Goal: Navigation & Orientation: Find specific page/section

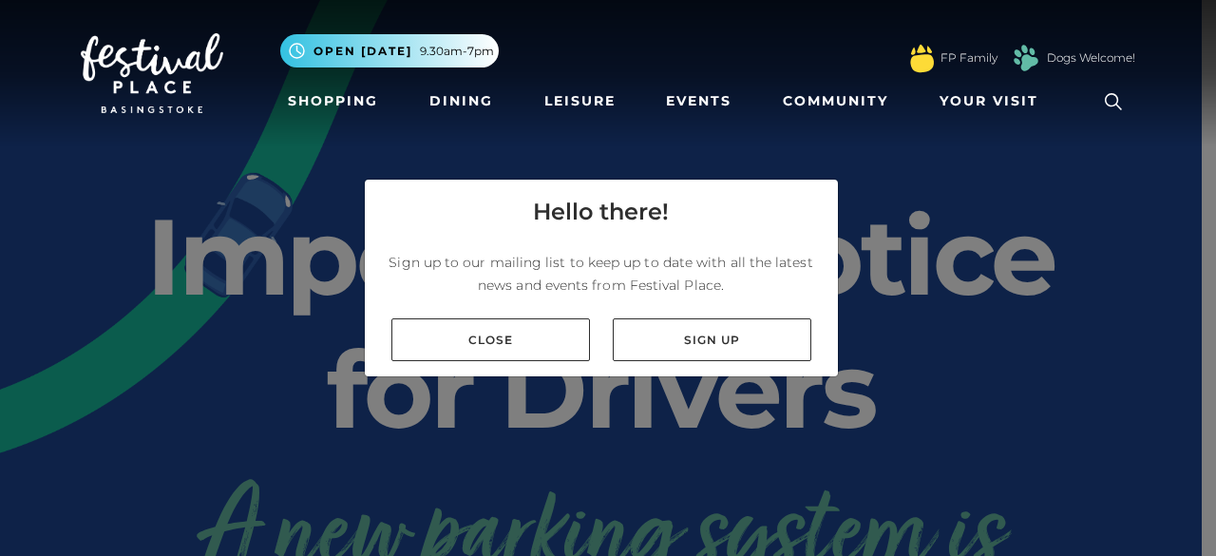
click at [519, 317] on div "Close Sign up" at bounding box center [601, 339] width 473 height 73
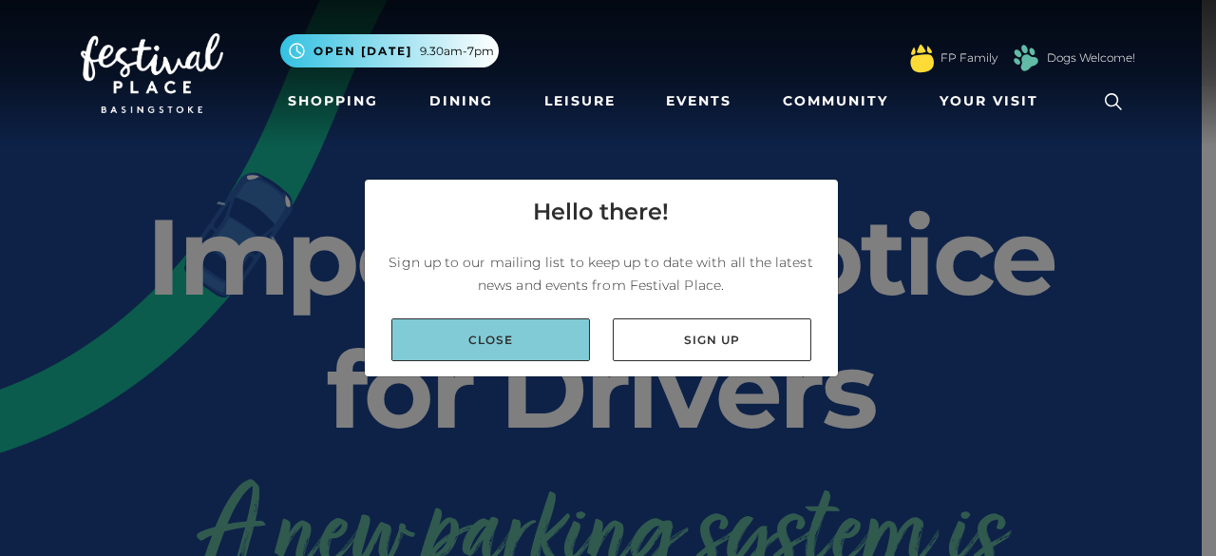
click at [509, 341] on link "Close" at bounding box center [490, 339] width 198 height 43
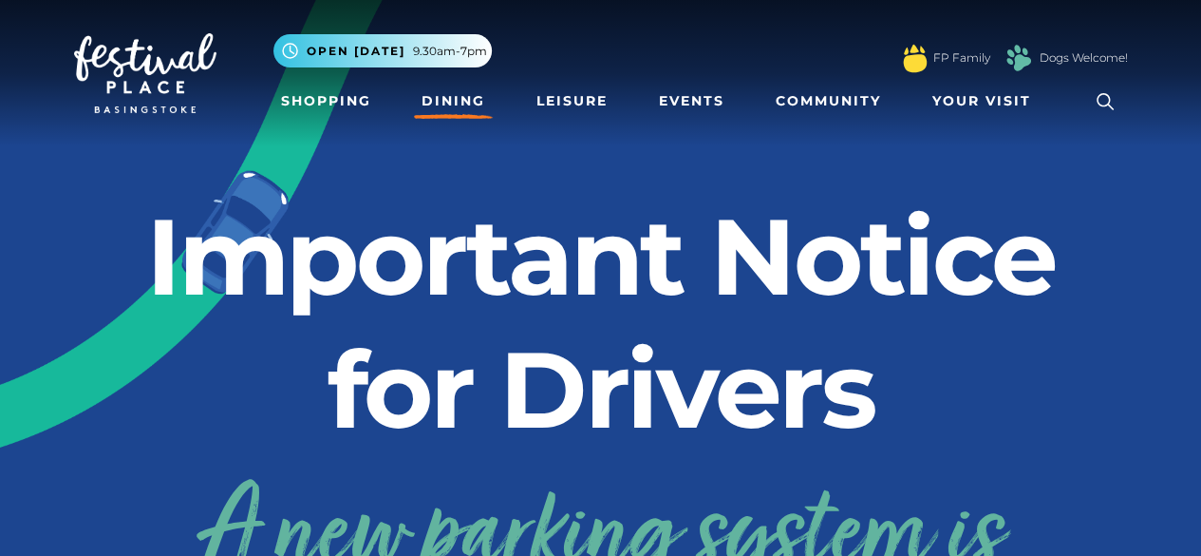
click at [430, 98] on link "Dining" at bounding box center [453, 101] width 79 height 35
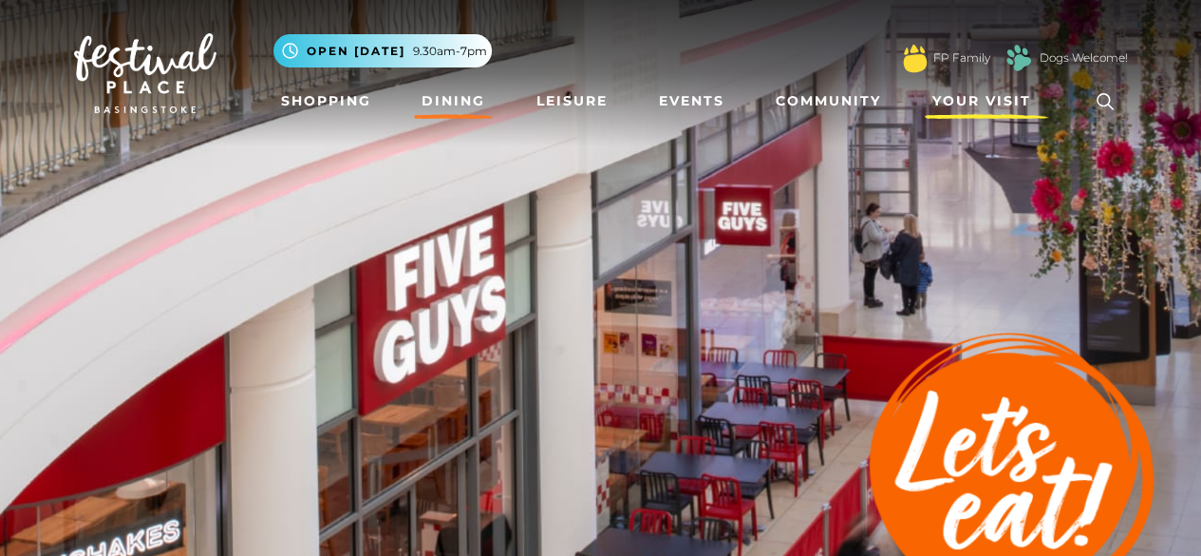
click at [981, 104] on span "Your Visit" at bounding box center [982, 101] width 99 height 20
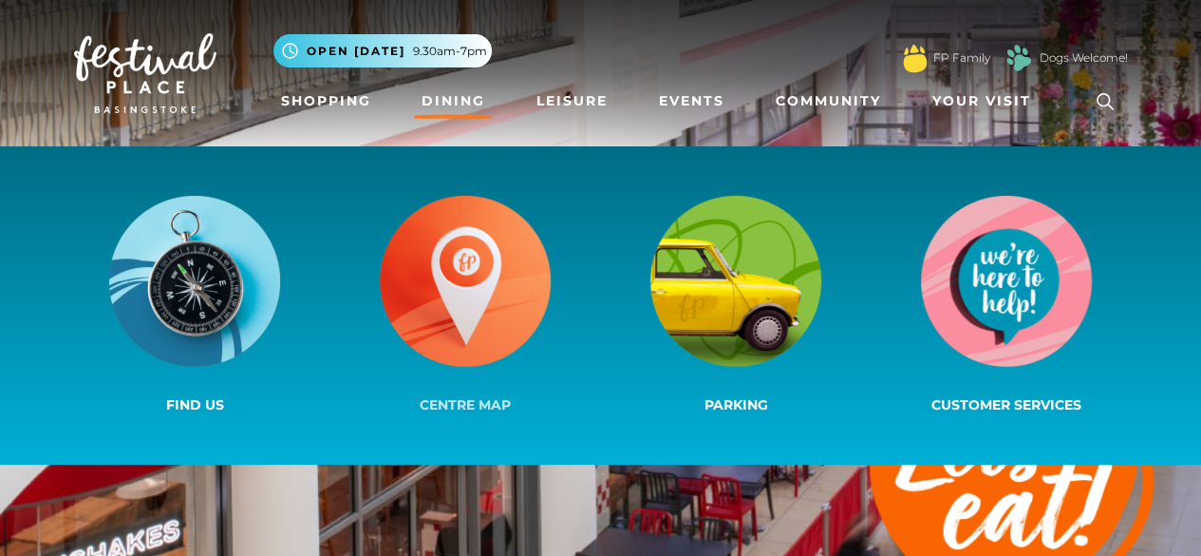
click at [483, 251] on img at bounding box center [465, 281] width 171 height 171
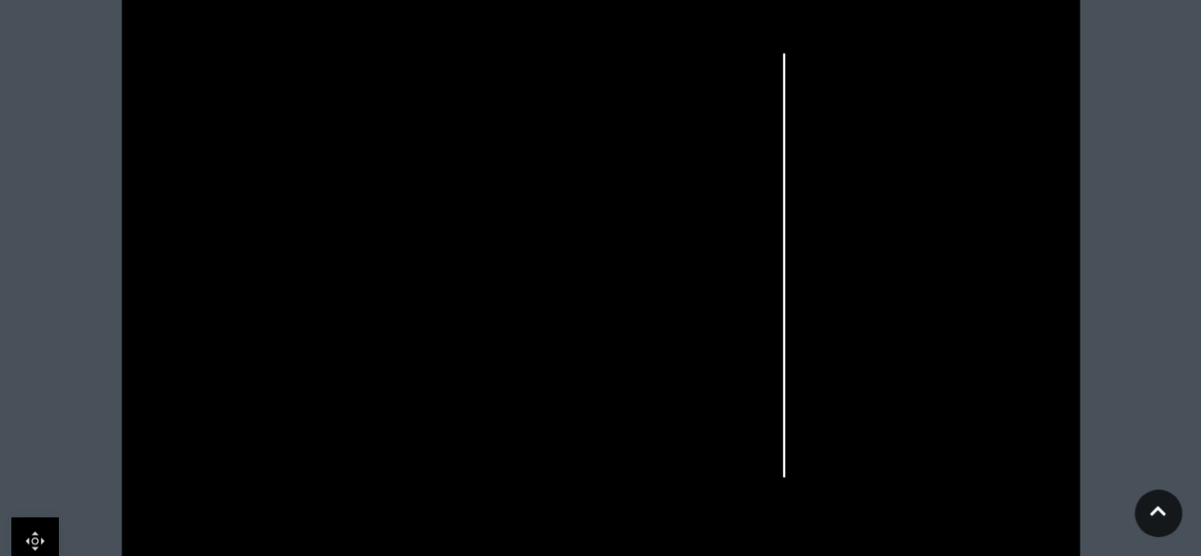
scroll to position [670, 0]
